Goal: Information Seeking & Learning: Learn about a topic

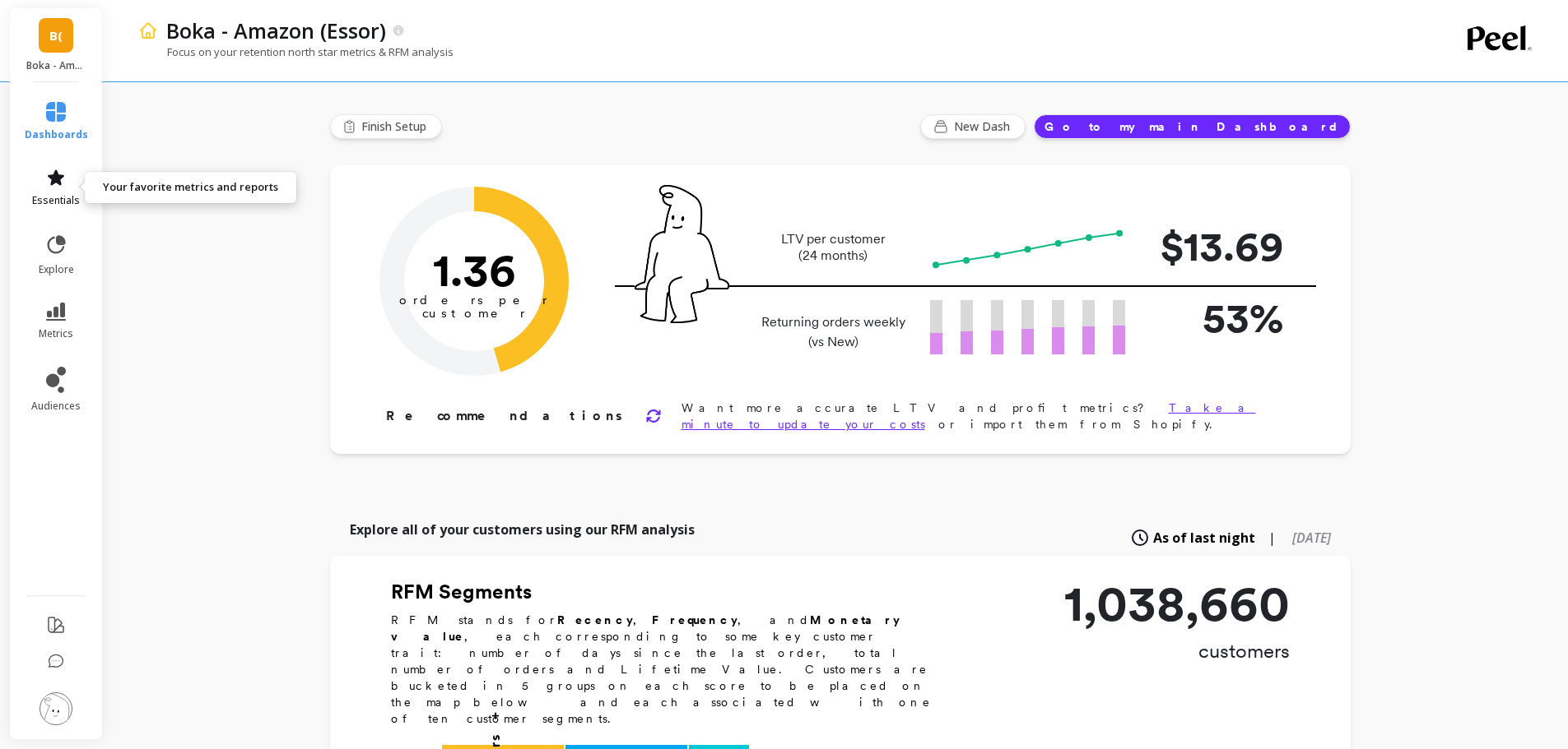
click at [41, 204] on span "essentials" at bounding box center [56, 201] width 48 height 13
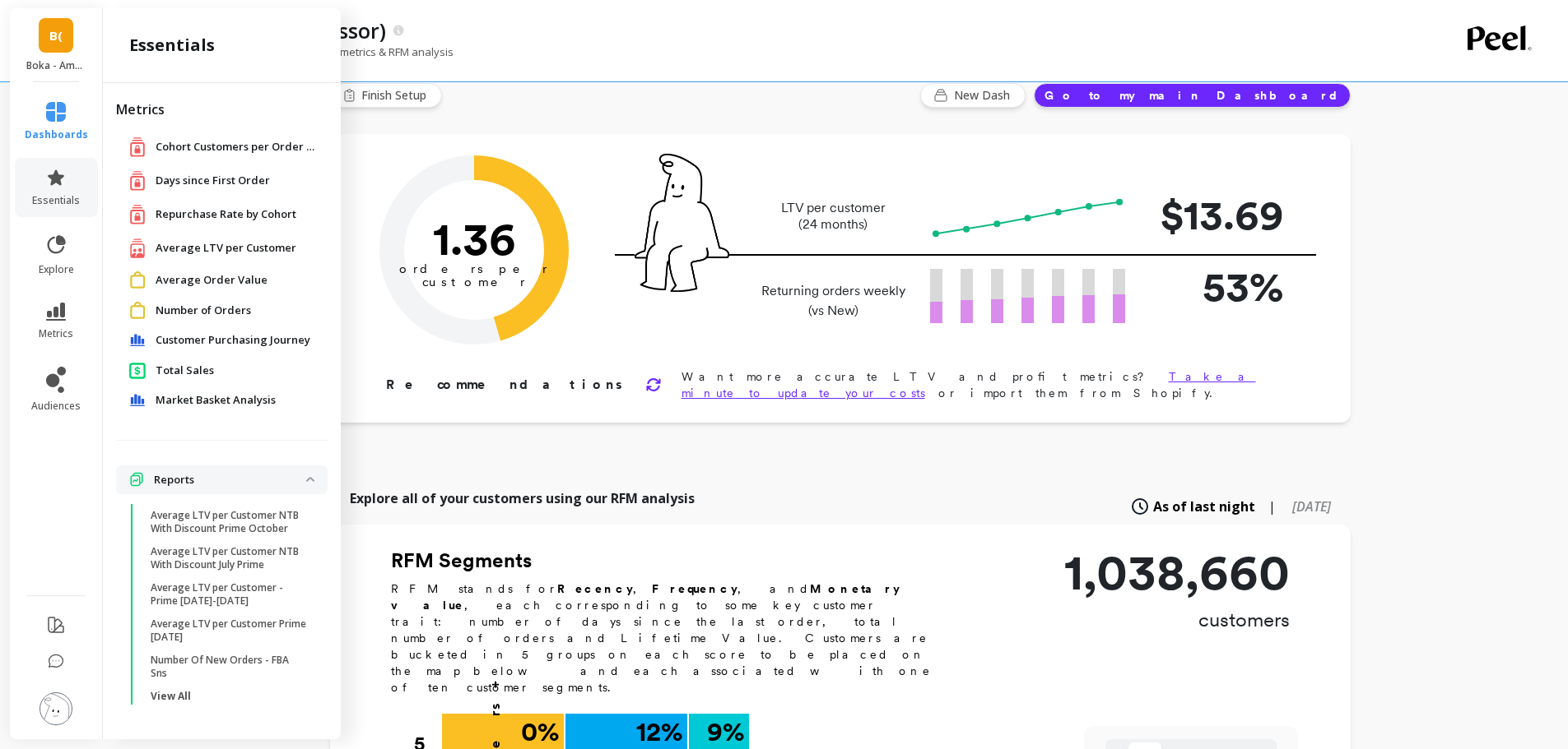
scroll to position [82, 0]
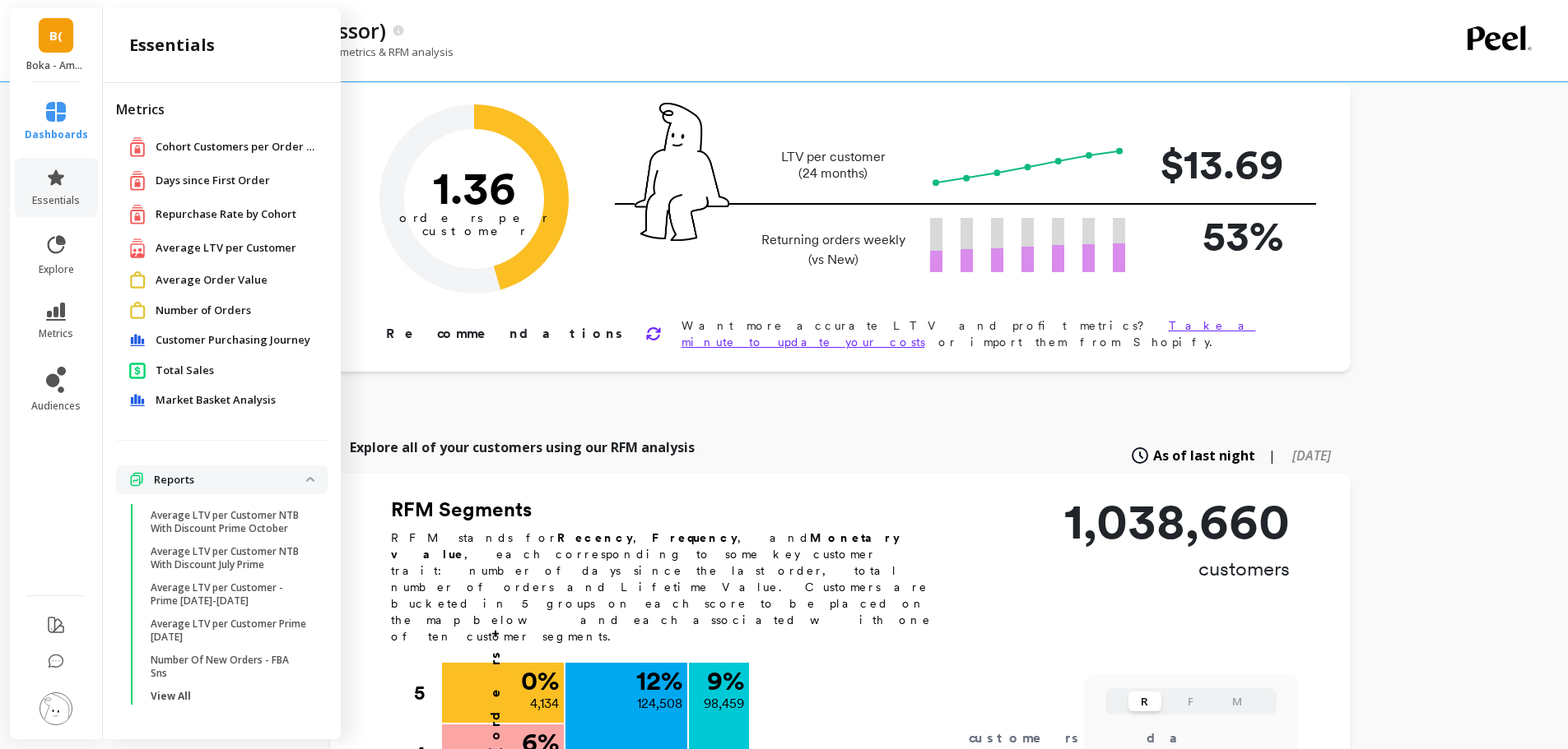
click at [60, 301] on li "metrics" at bounding box center [56, 322] width 83 height 58
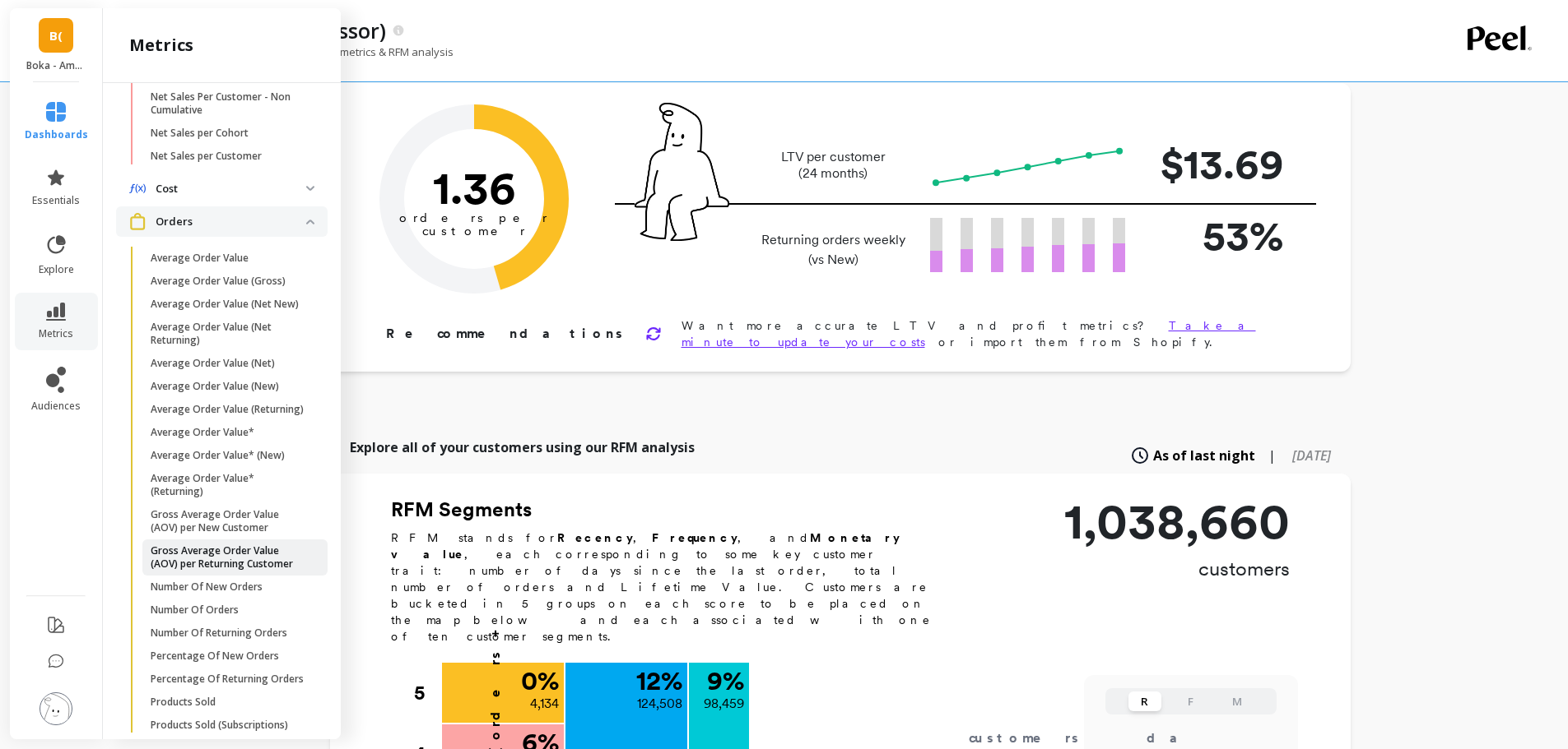
scroll to position [565, 0]
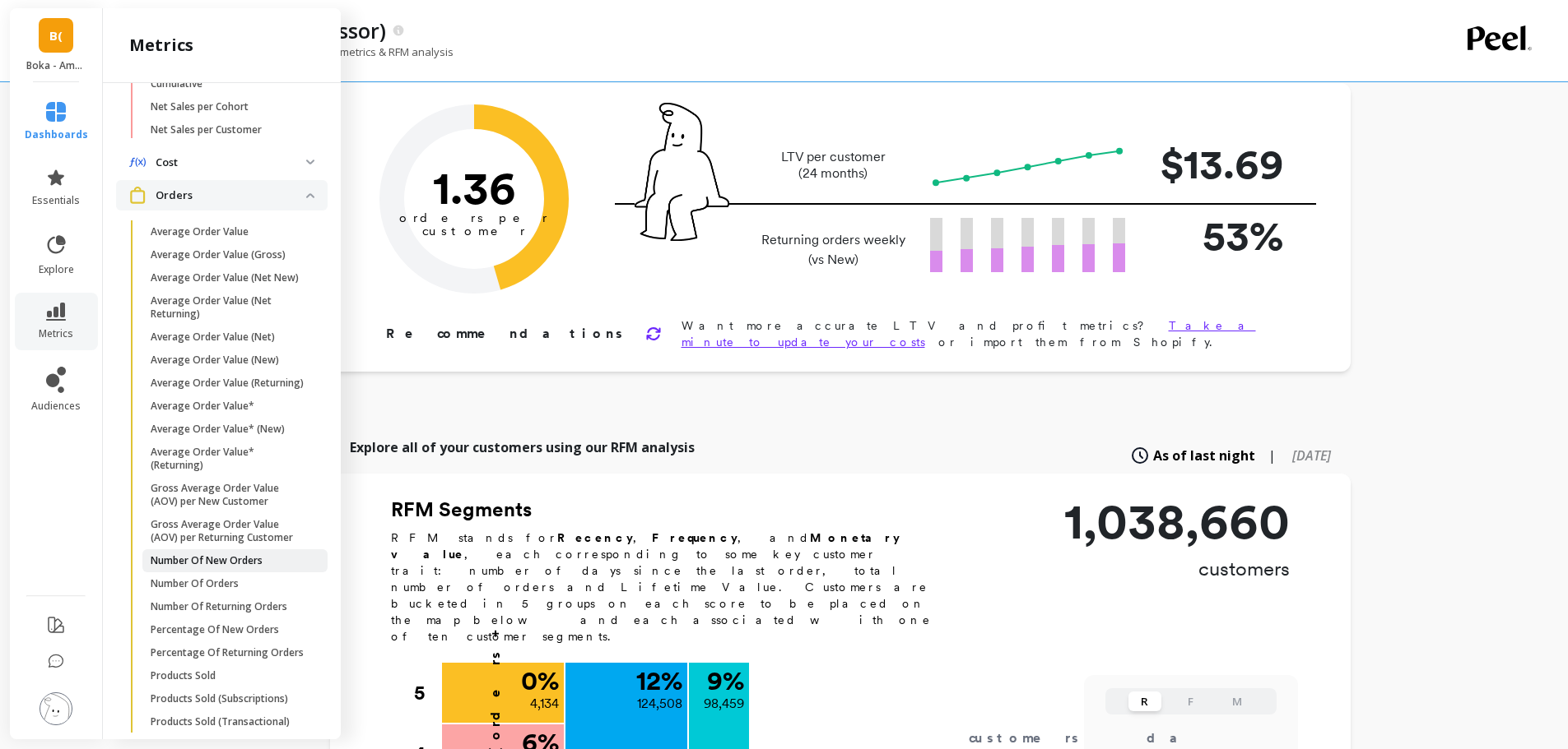
click at [276, 567] on span "Number Of New Orders" at bounding box center [228, 562] width 157 height 13
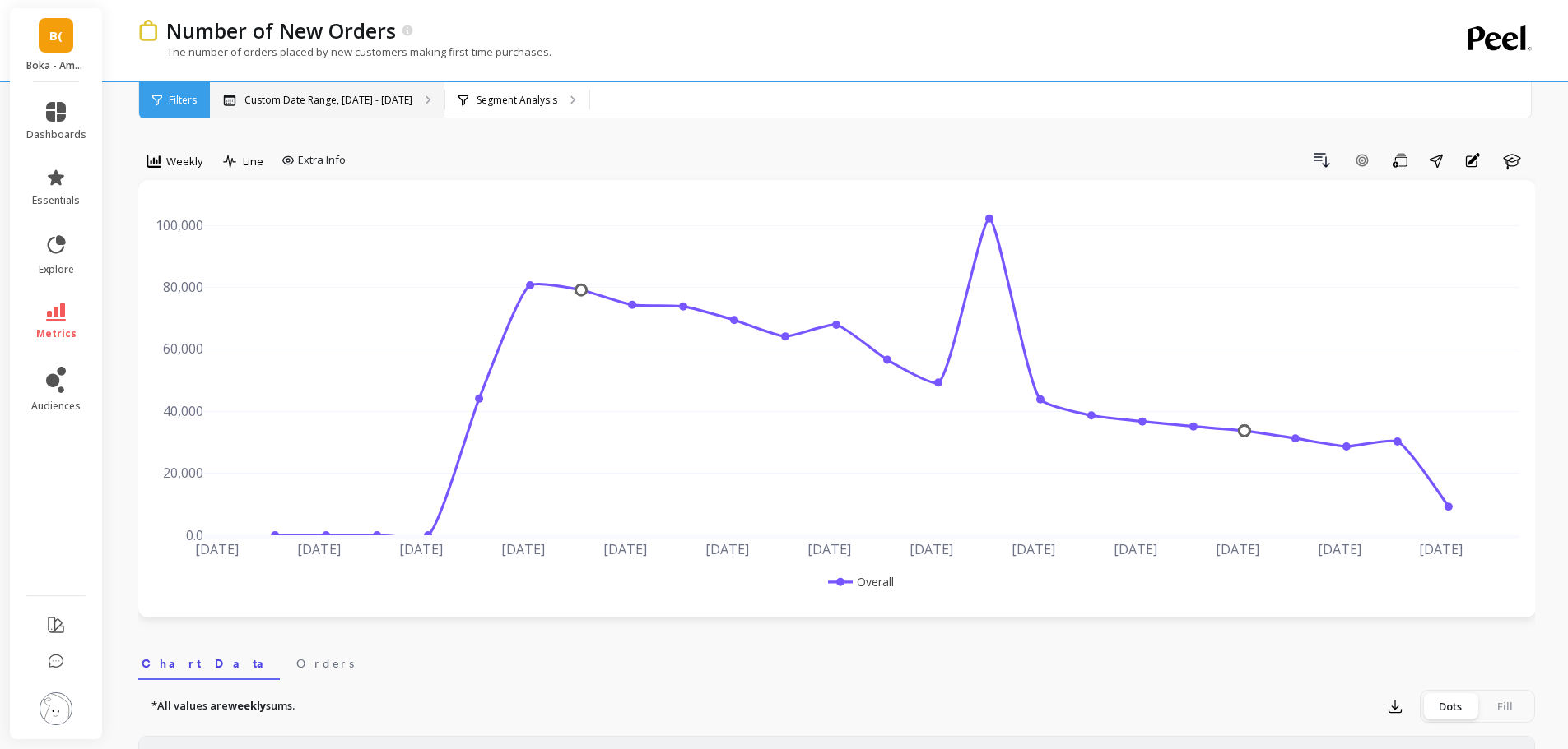
click at [355, 112] on div "Custom Date Range, [DATE] - [DATE]" at bounding box center [327, 100] width 234 height 36
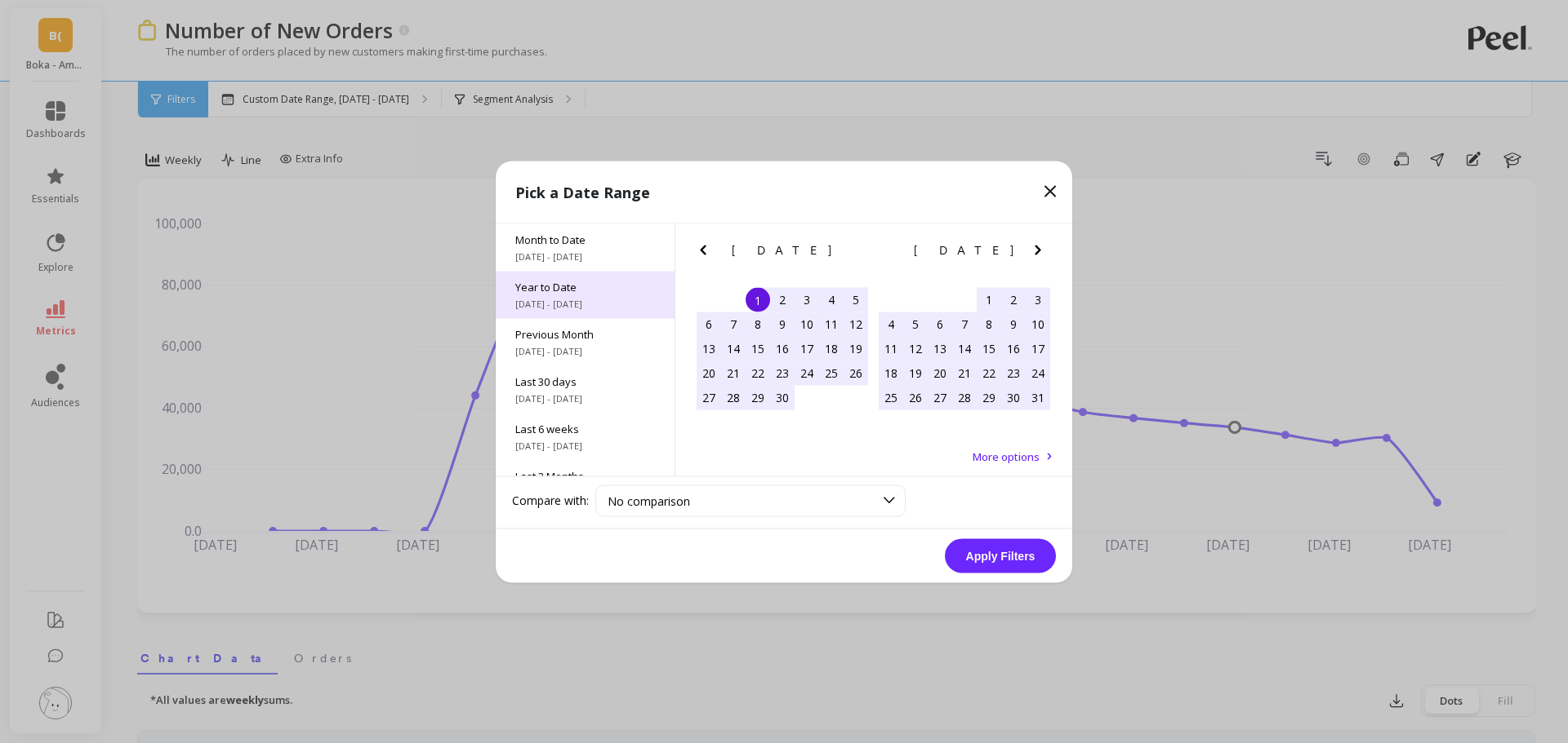
click at [629, 278] on div "Year to Date [DATE] - [DATE]" at bounding box center [585, 295] width 179 height 47
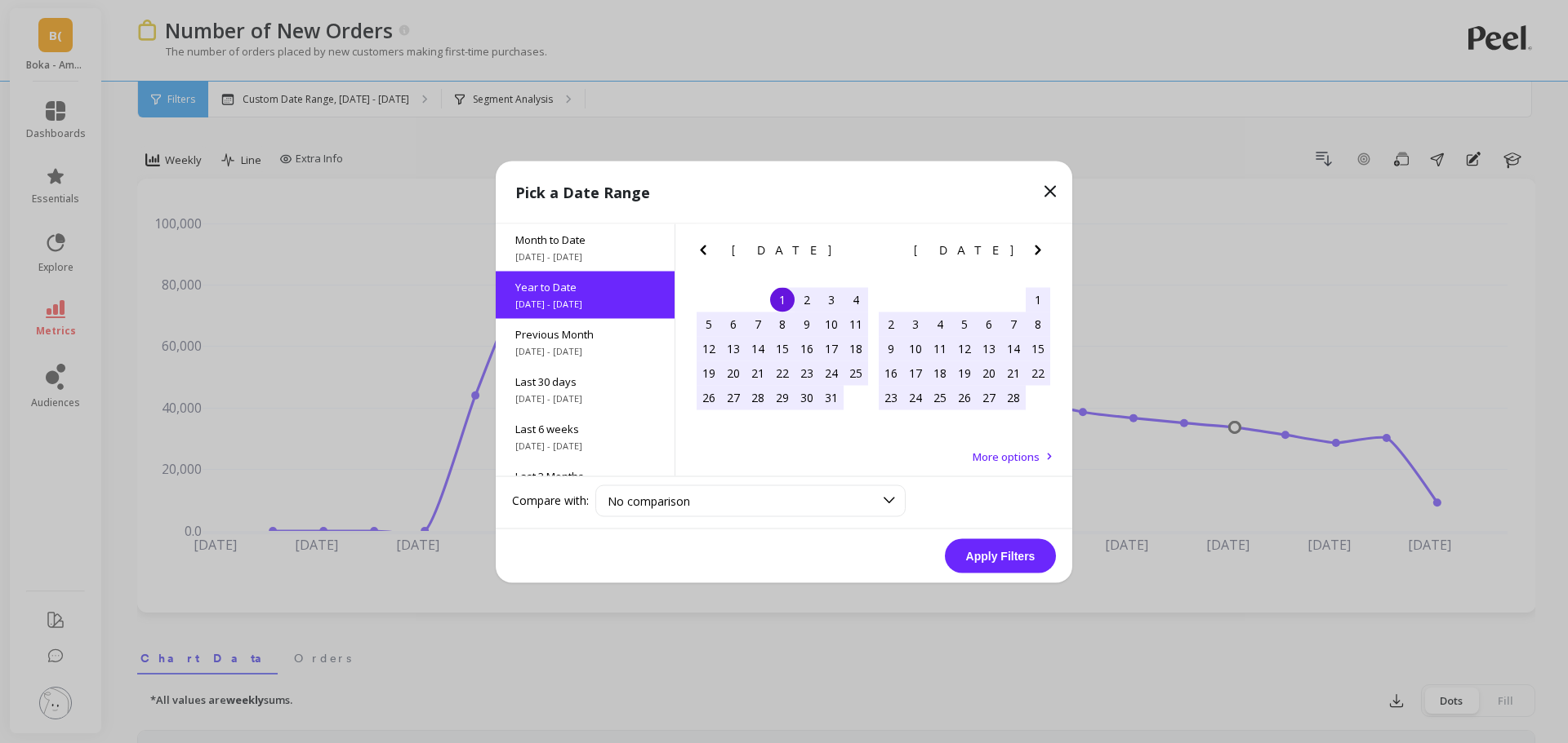
click at [991, 562] on button "Apply Filters" at bounding box center [1000, 555] width 111 height 34
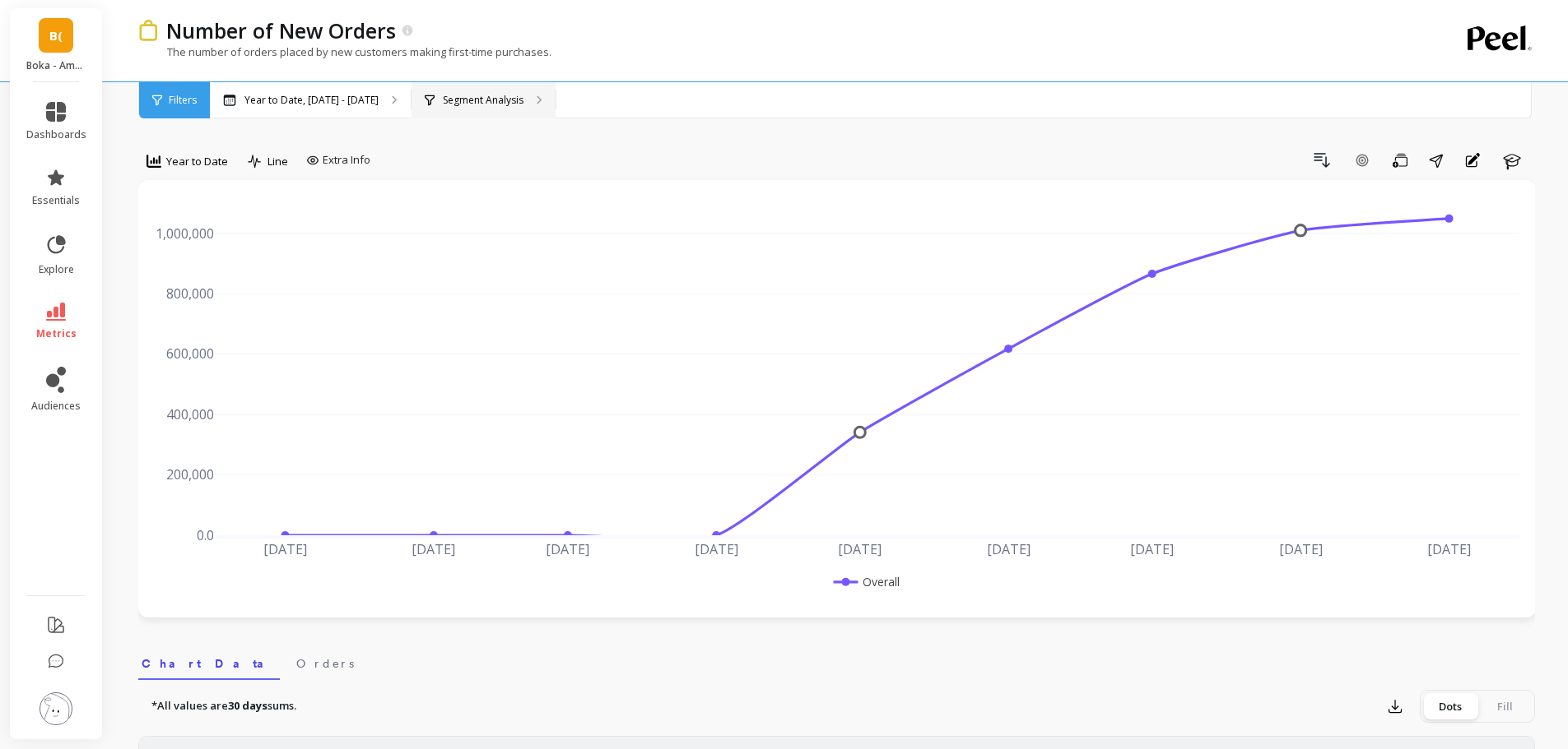
click at [477, 110] on div "Segment Analysis" at bounding box center [483, 100] width 144 height 36
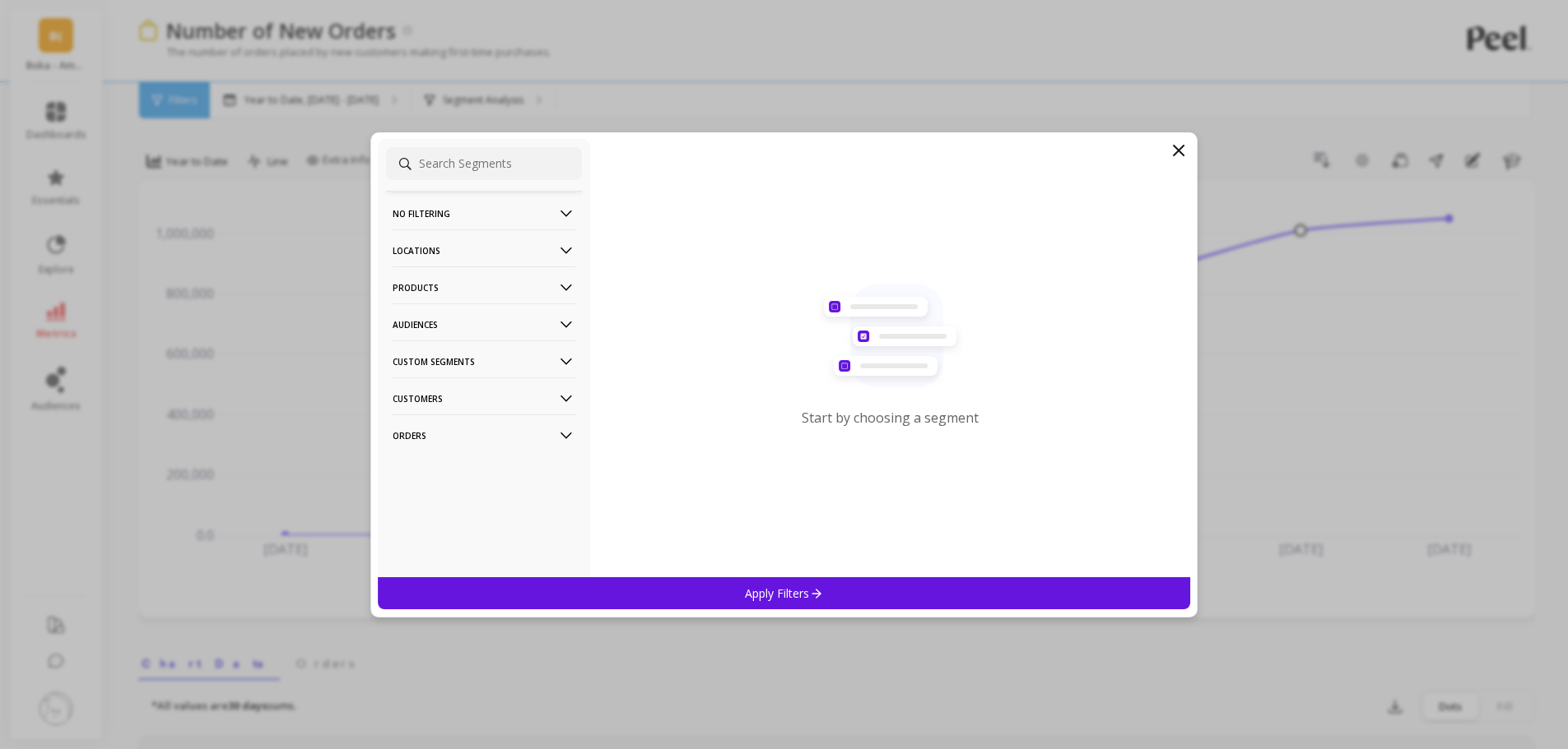
click at [497, 289] on p "Products" at bounding box center [484, 287] width 183 height 42
click at [512, 254] on p "Locations" at bounding box center [484, 250] width 183 height 42
click at [460, 312] on div "Countries" at bounding box center [484, 311] width 196 height 27
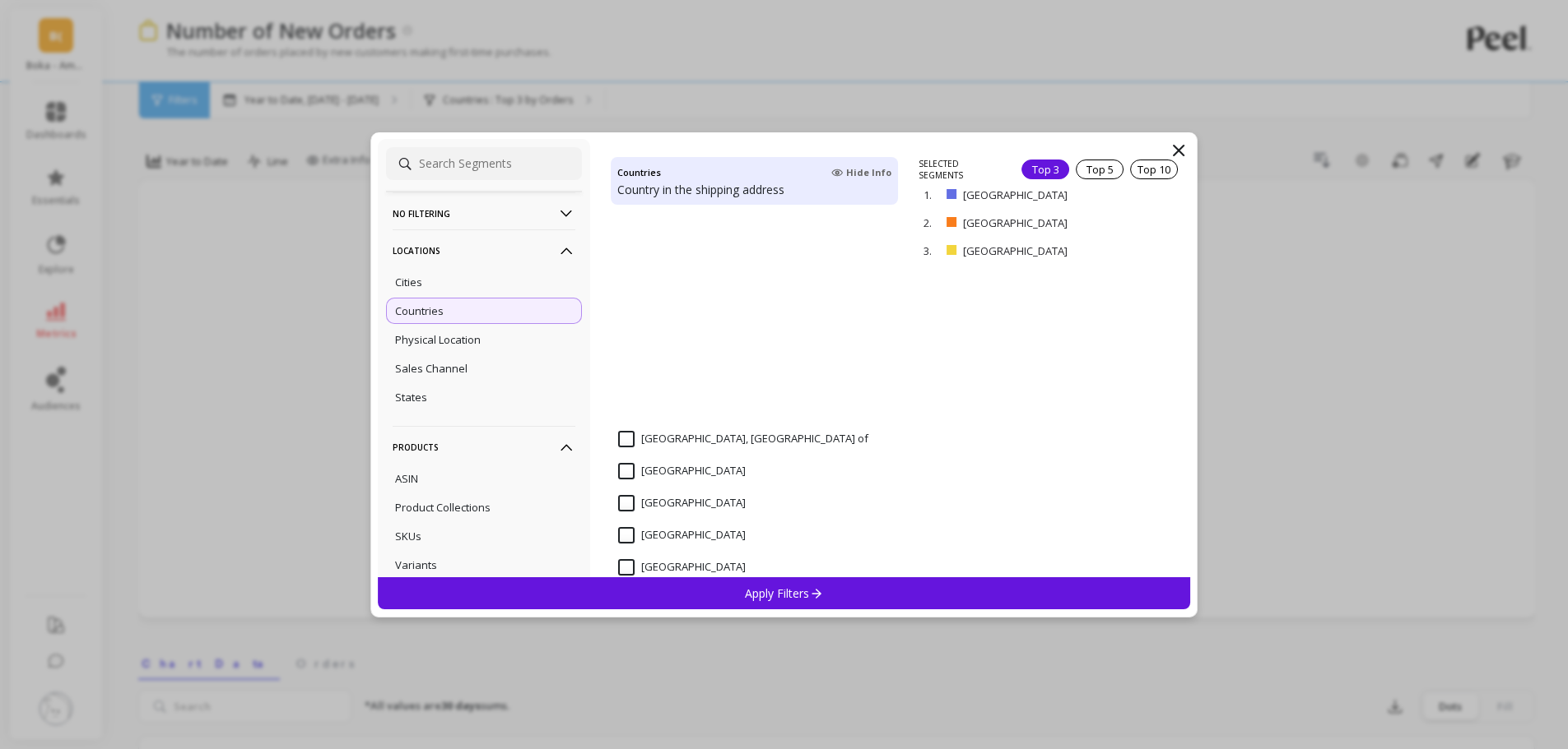
scroll to position [3263, 0]
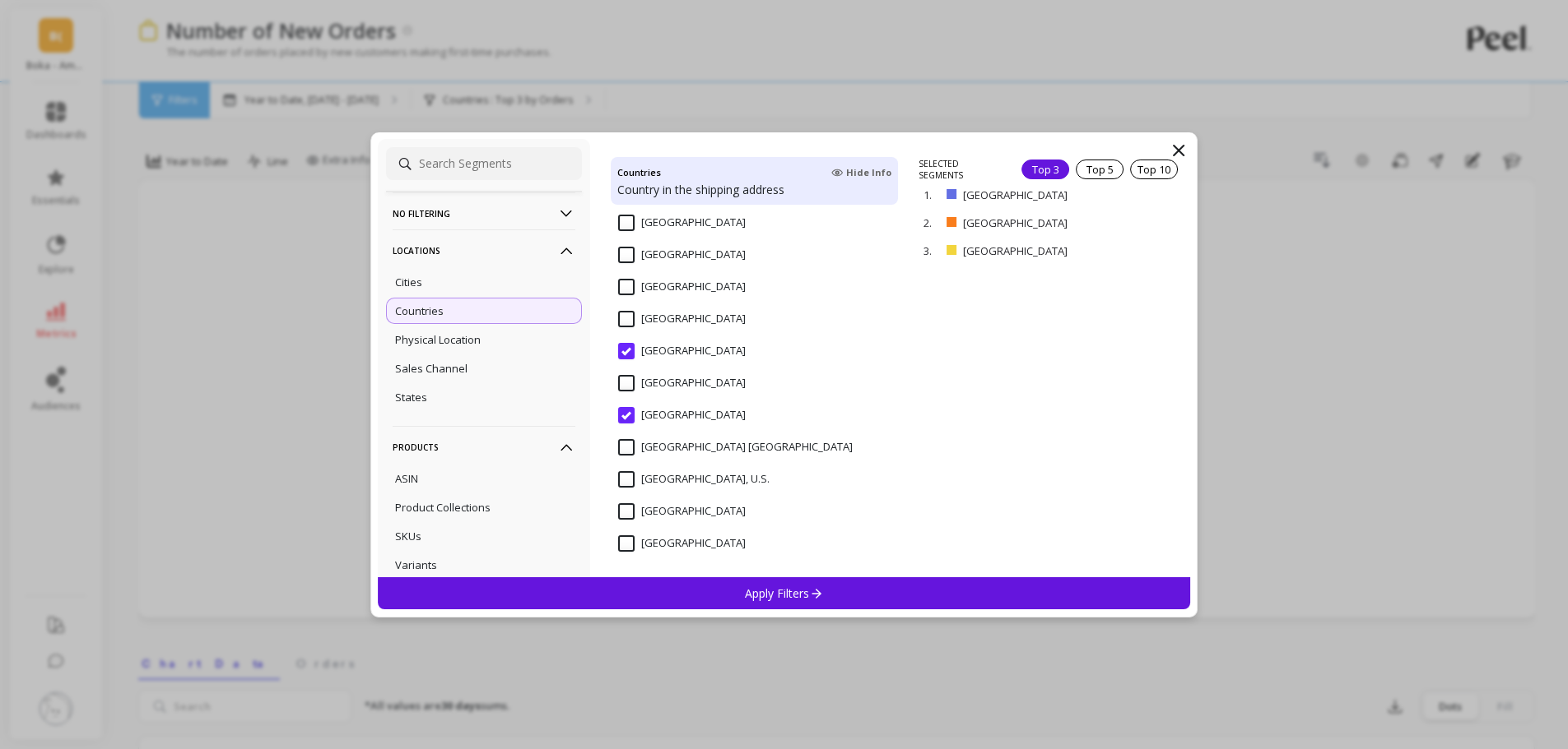
click at [685, 373] on div "[GEOGRAPHIC_DATA]" at bounding box center [754, 392] width 288 height 49
click at [1144, 225] on p "remove" at bounding box center [1142, 227] width 42 height 12
click at [1130, 197] on p "remove" at bounding box center [1142, 199] width 42 height 12
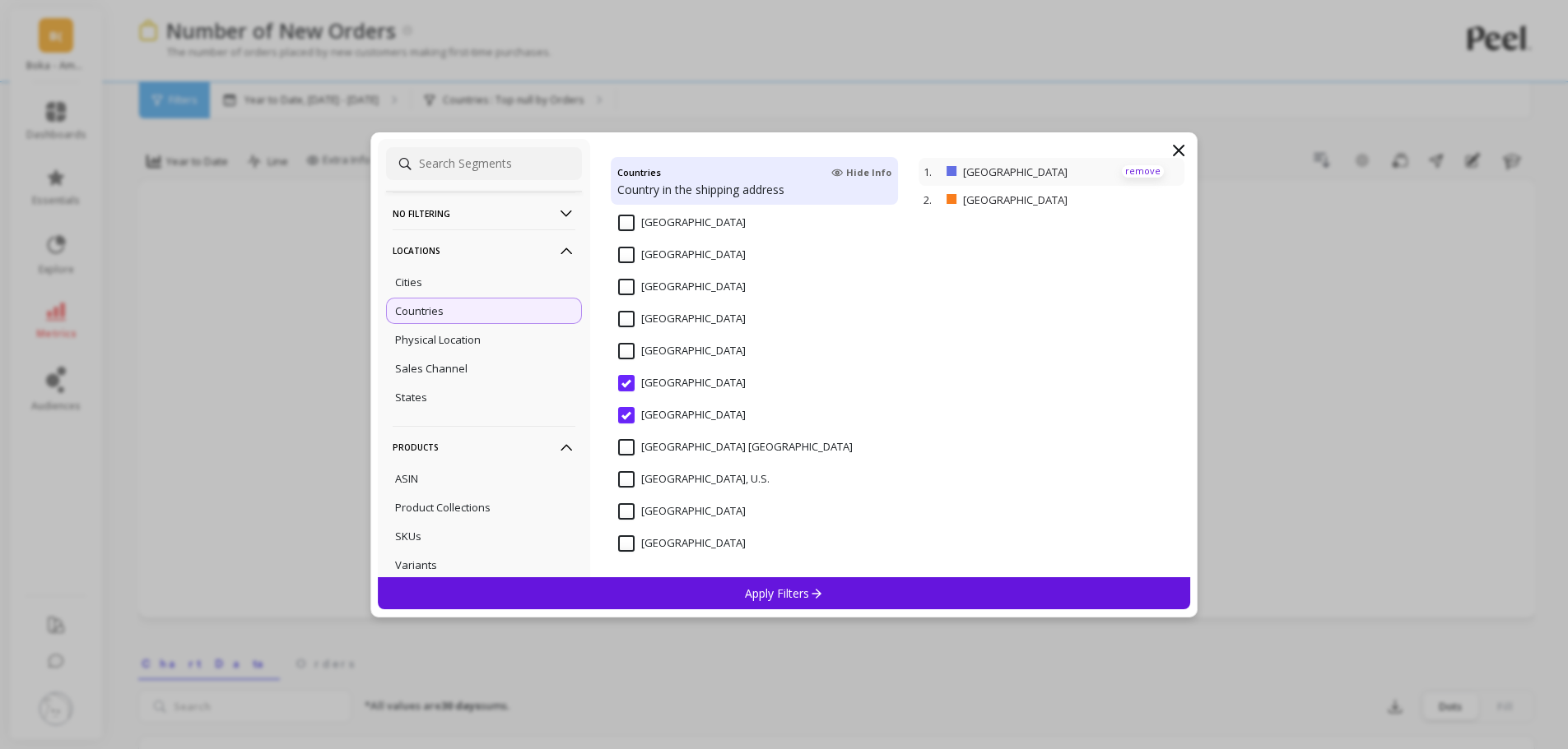
click at [1127, 168] on p "remove" at bounding box center [1142, 171] width 42 height 12
click at [848, 597] on div "Apply Filters" at bounding box center [784, 594] width 813 height 32
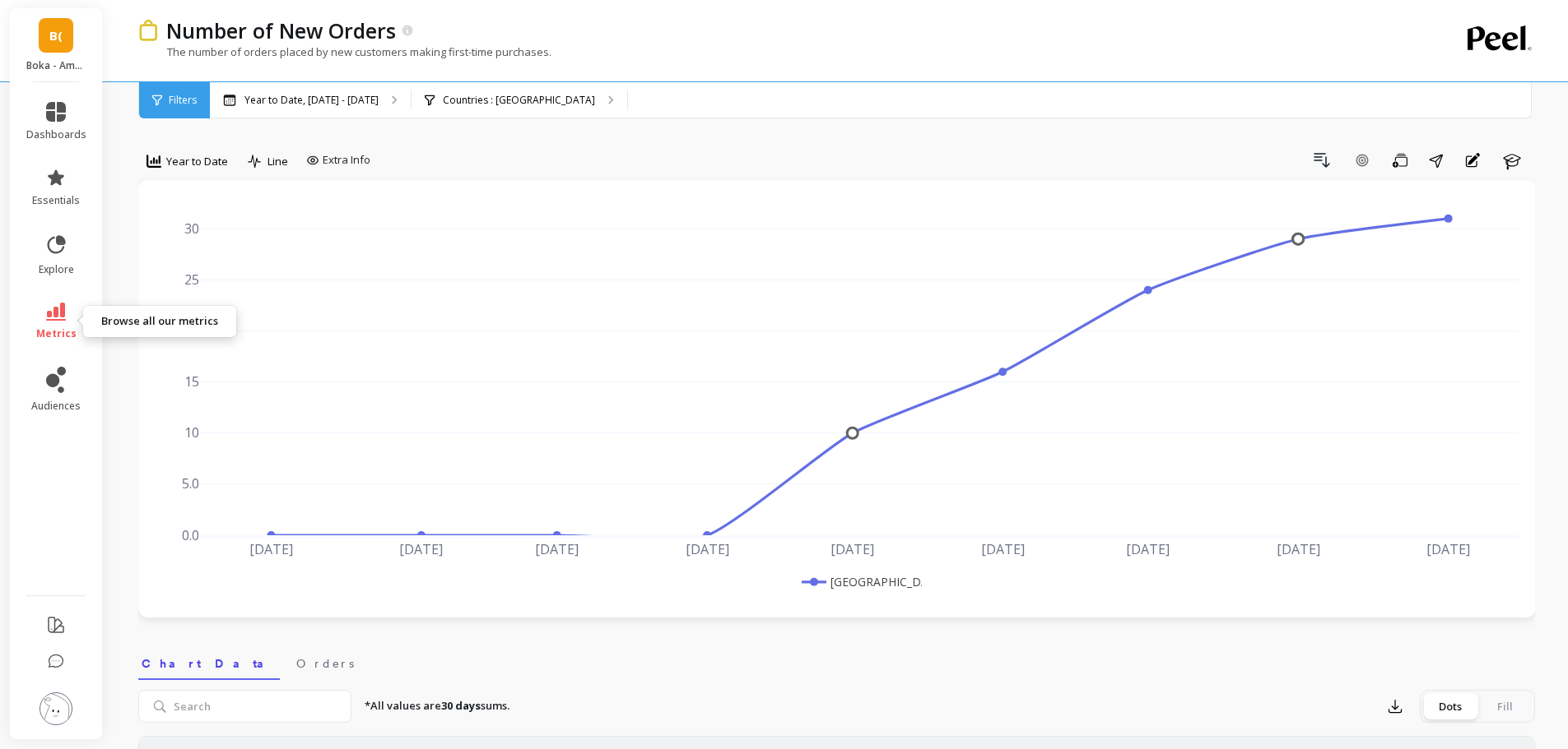
click at [50, 316] on icon at bounding box center [55, 311] width 20 height 18
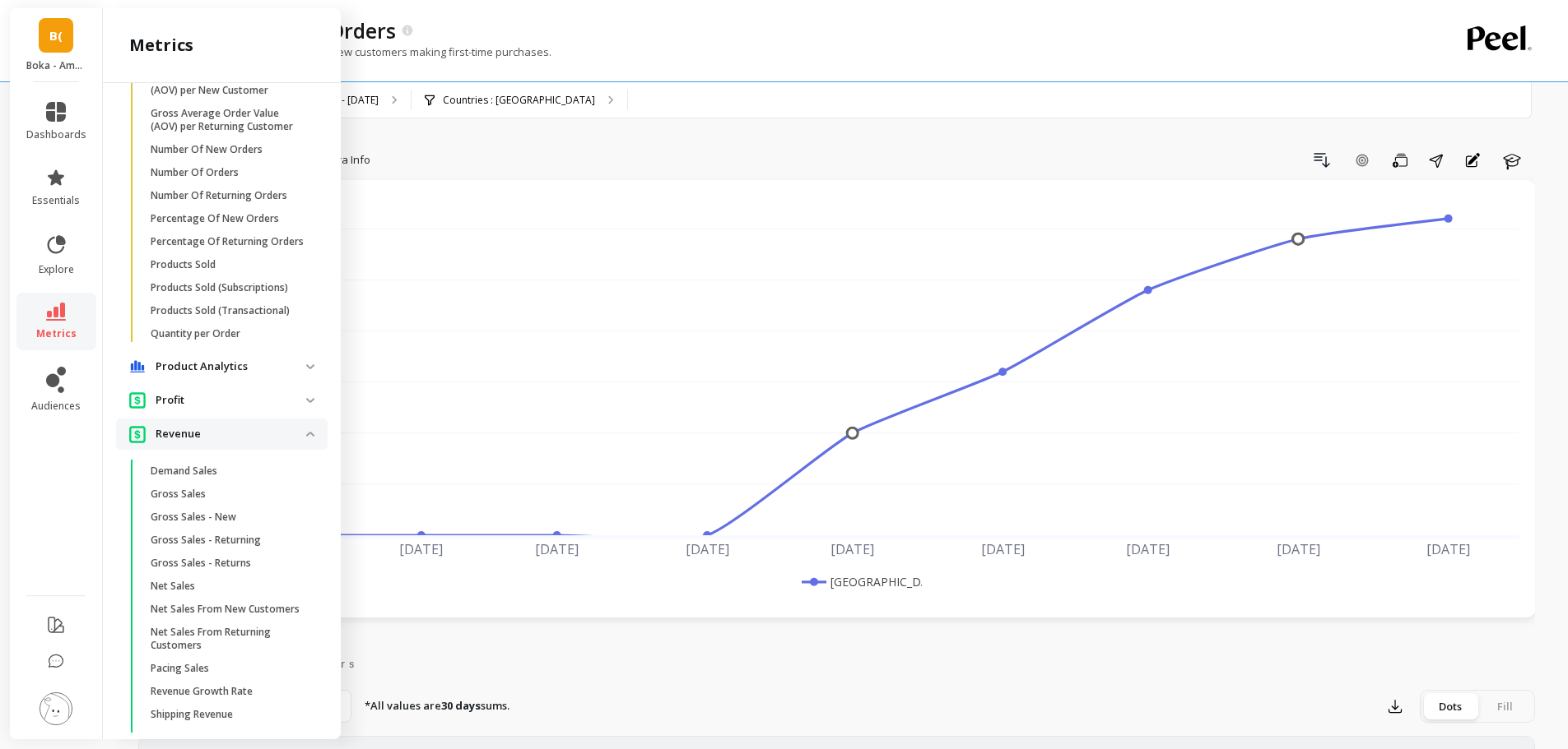
scroll to position [1058, 0]
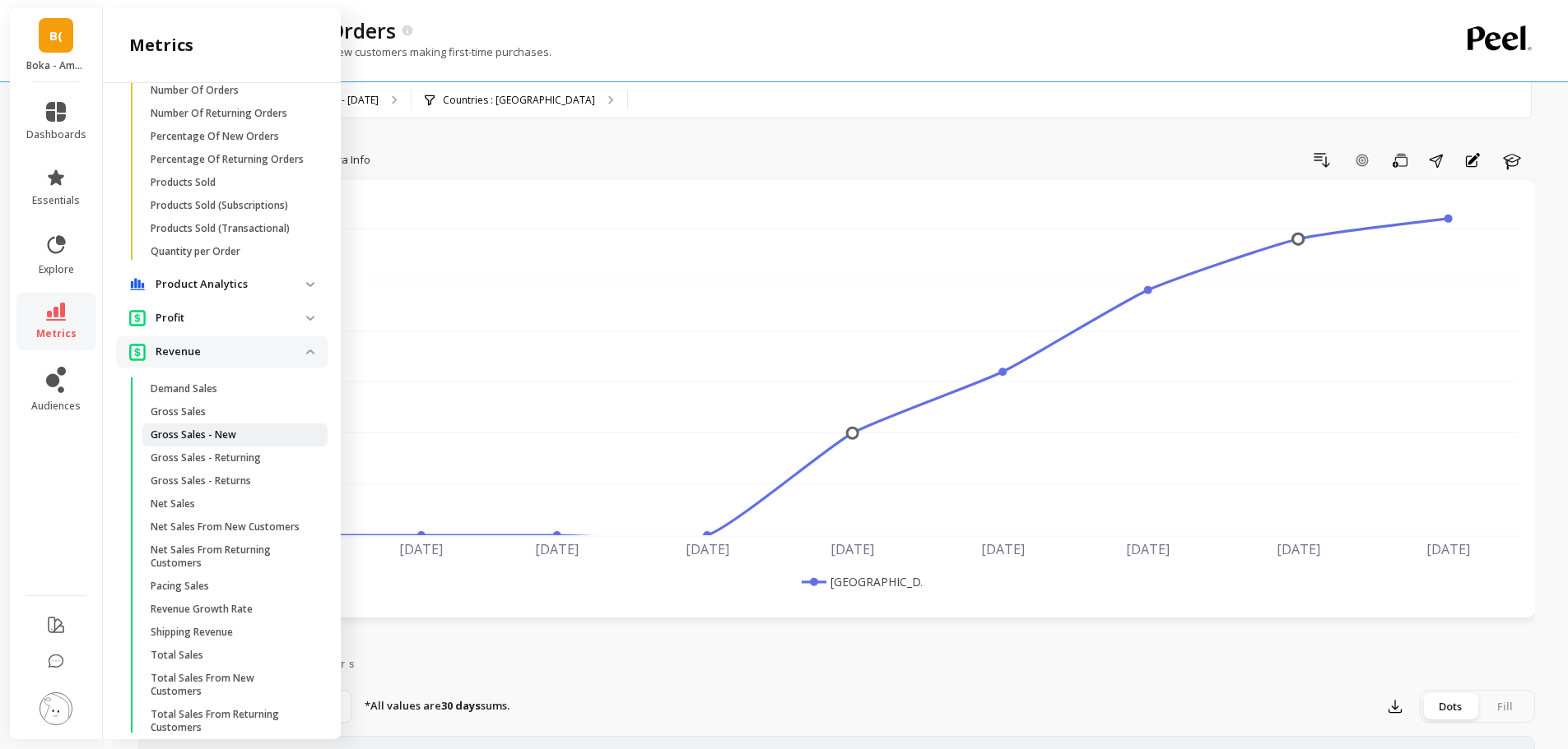
click at [253, 442] on span "Gross Sales - New" at bounding box center [228, 435] width 157 height 13
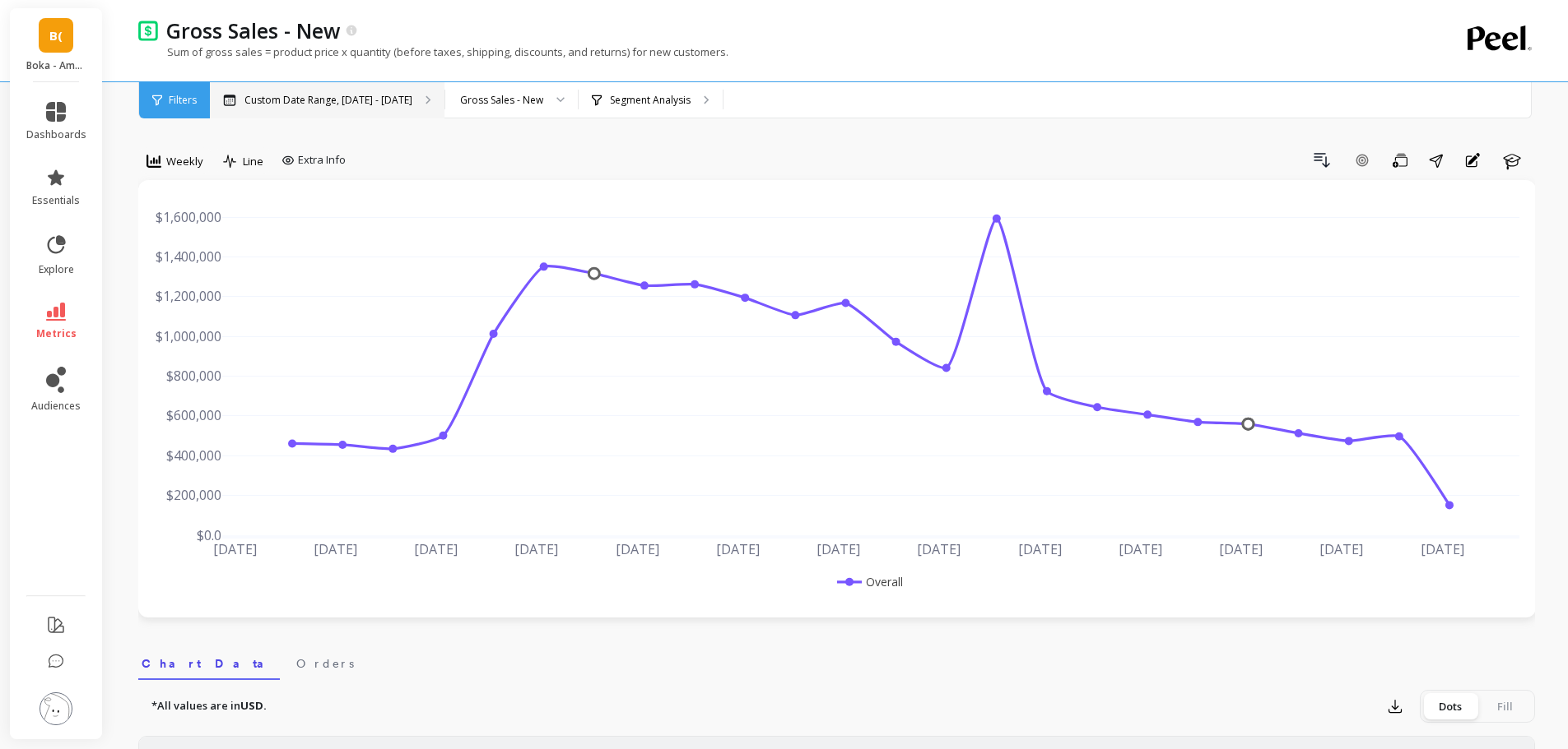
click at [408, 112] on div "Custom Date Range, [DATE] - [DATE]" at bounding box center [327, 100] width 234 height 36
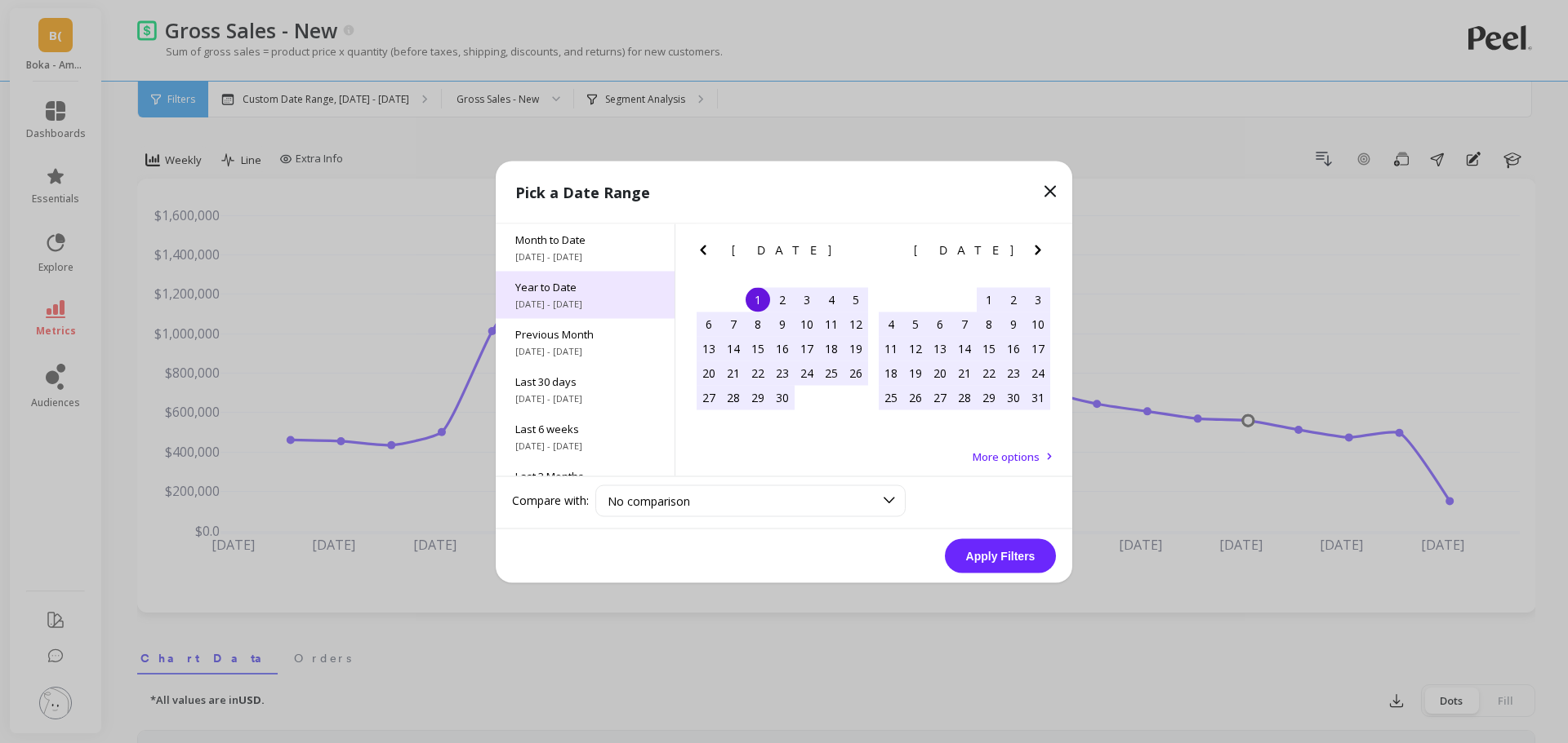
click at [605, 297] on span "[DATE] - [DATE]" at bounding box center [585, 304] width 140 height 13
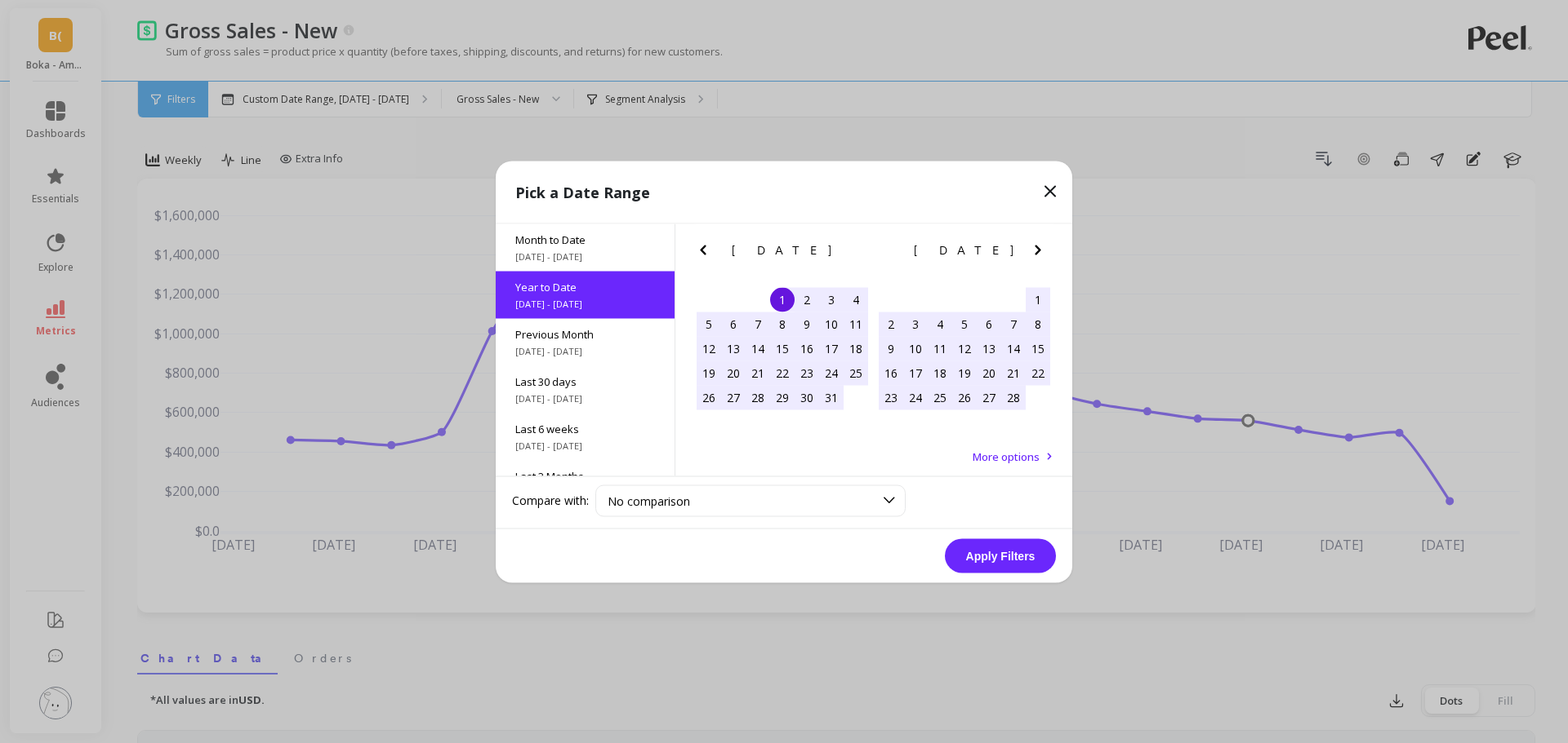
click at [977, 555] on button "Apply Filters" at bounding box center [1000, 555] width 111 height 34
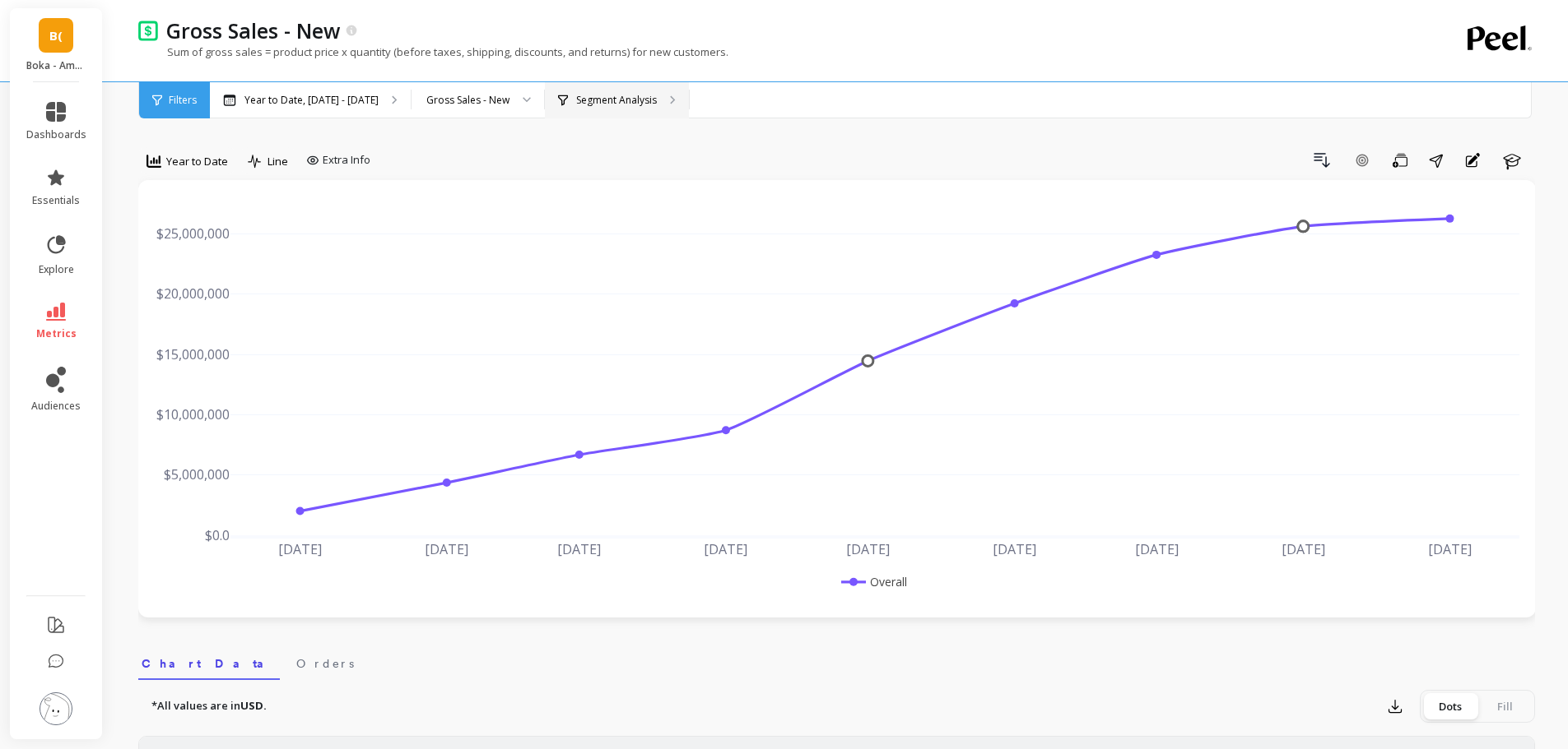
click at [567, 106] on div "Segment Analysis" at bounding box center [607, 101] width 99 height 13
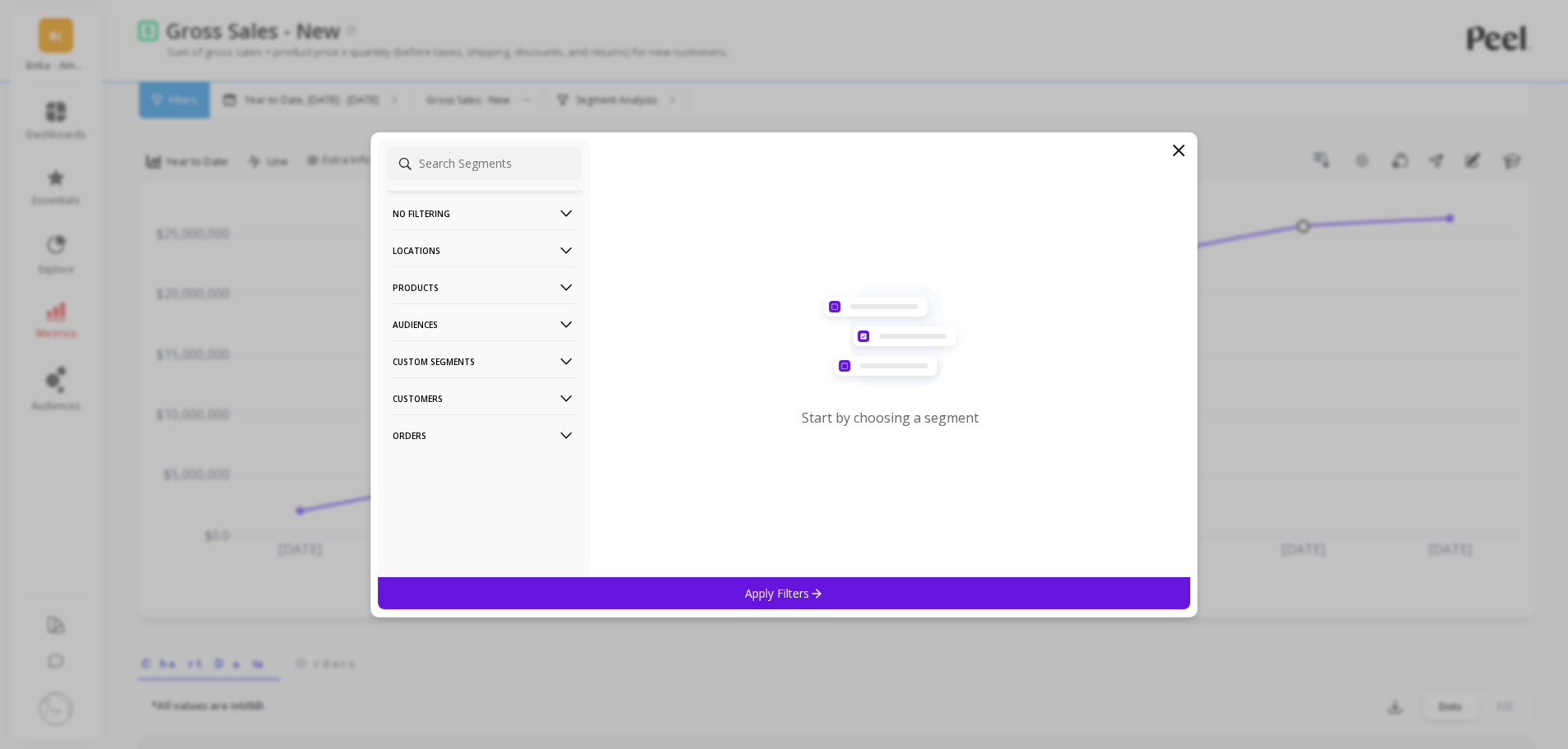
click at [516, 253] on p "Locations" at bounding box center [484, 250] width 183 height 42
click at [506, 306] on div "Countries" at bounding box center [484, 311] width 196 height 27
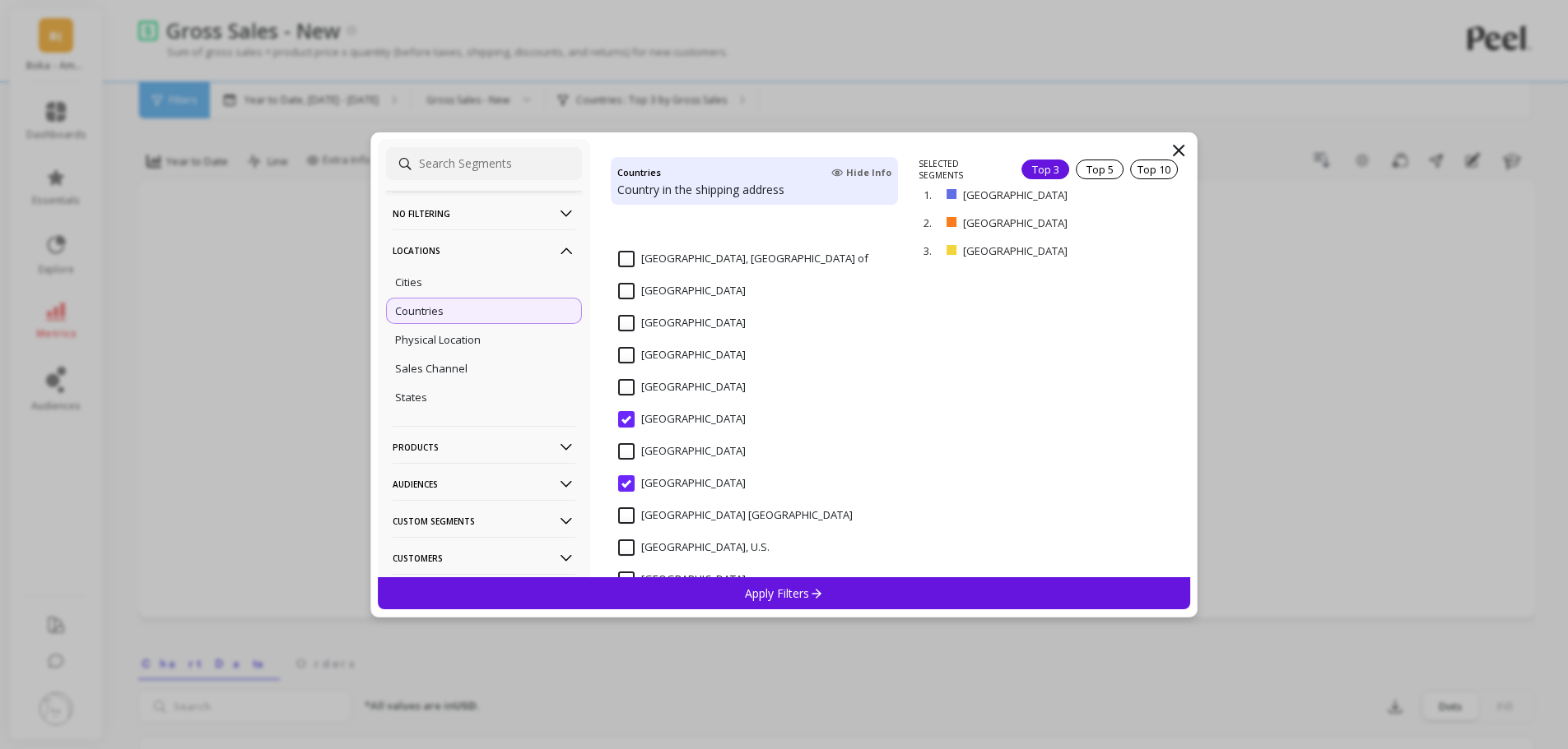
scroll to position [3263, 0]
click at [700, 364] on span "[GEOGRAPHIC_DATA]" at bounding box center [682, 360] width 128 height 34
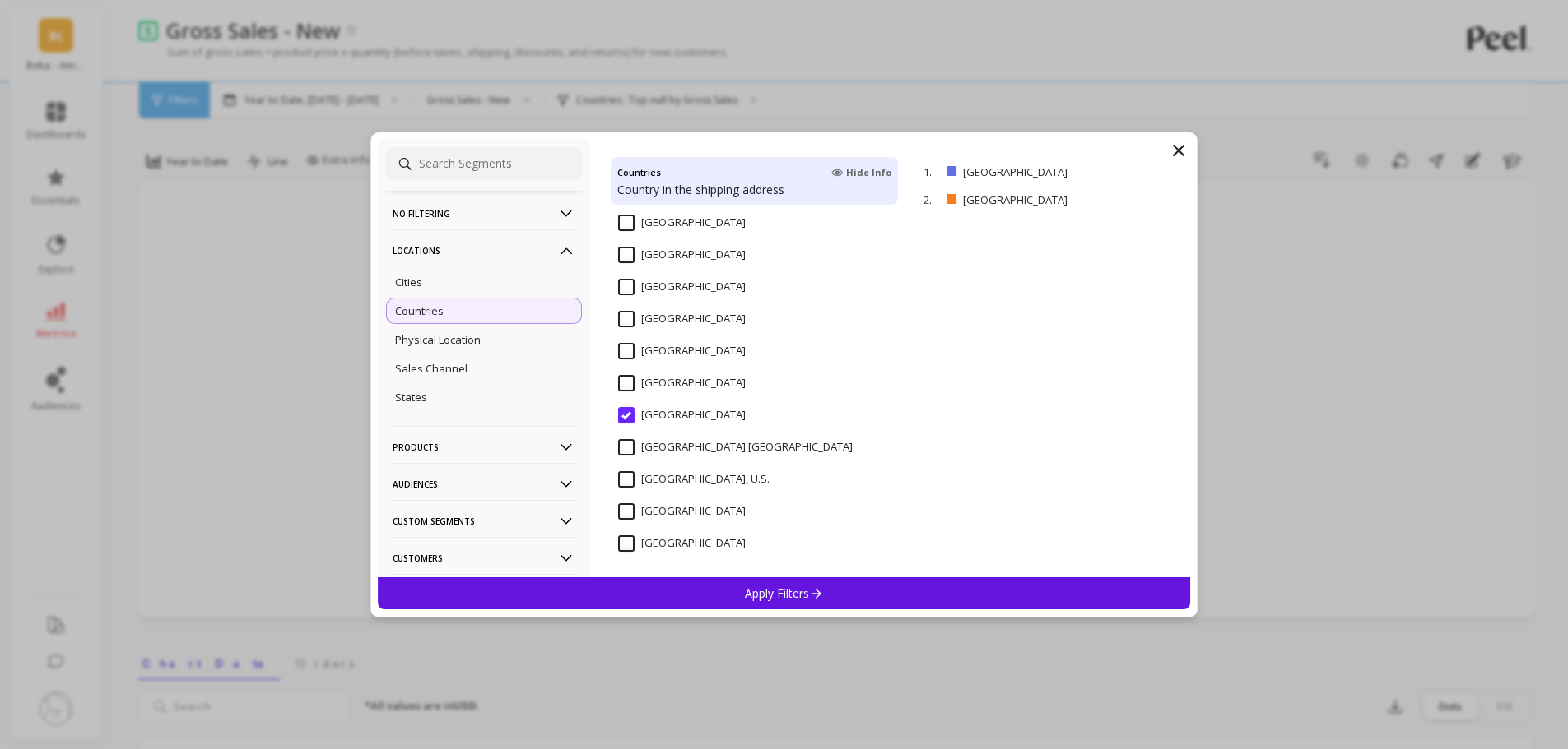
click at [681, 390] on input "[GEOGRAPHIC_DATA]" at bounding box center [682, 383] width 128 height 16
drag, startPoint x: 681, startPoint y: 390, endPoint x: 684, endPoint y: 409, distance: 19.2
click at [684, 409] on input "[GEOGRAPHIC_DATA]" at bounding box center [682, 415] width 128 height 16
click at [1127, 167] on p "remove" at bounding box center [1142, 171] width 42 height 12
click at [897, 585] on div "Apply Filters" at bounding box center [784, 594] width 813 height 32
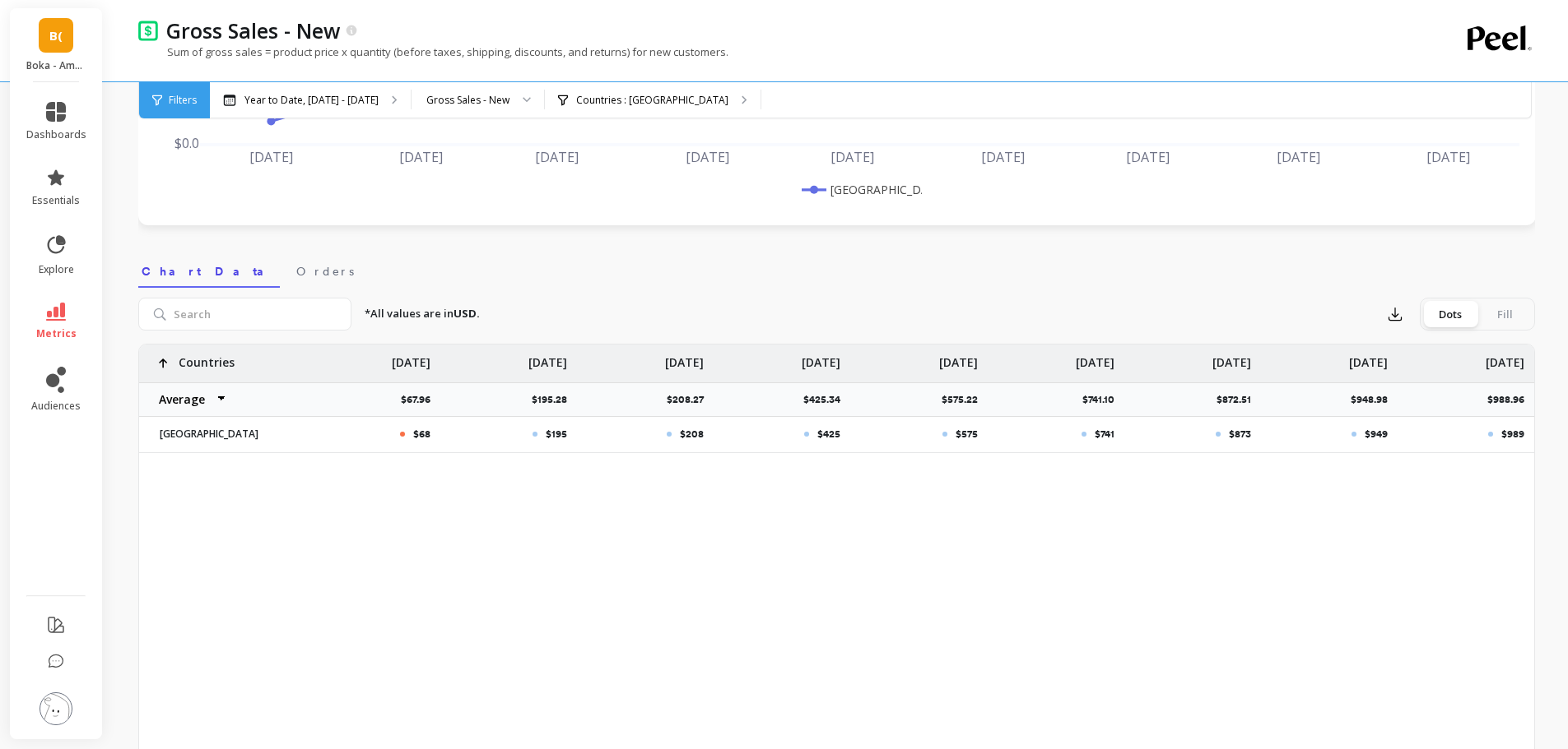
scroll to position [391, 0]
